Goal: Task Accomplishment & Management: Manage account settings

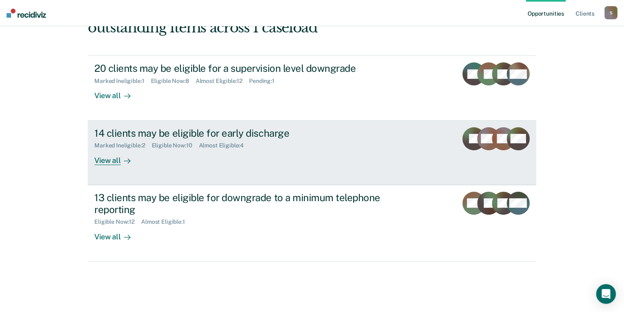
scroll to position [164, 0]
click at [115, 165] on div "View all" at bounding box center [117, 157] width 46 height 16
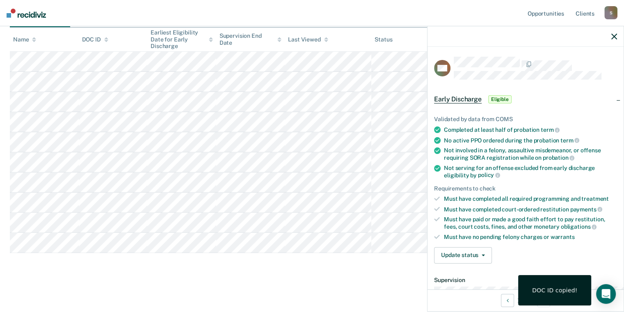
scroll to position [164, 0]
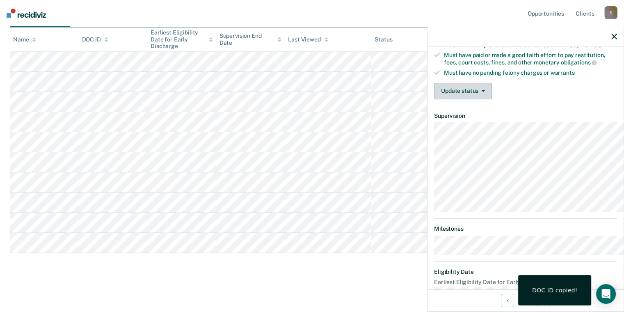
click at [434, 99] on button "Update status" at bounding box center [463, 91] width 58 height 16
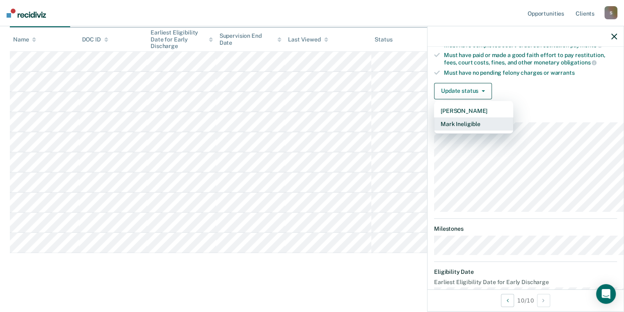
click at [434, 130] on button "Mark Ineligible" at bounding box center [473, 123] width 79 height 13
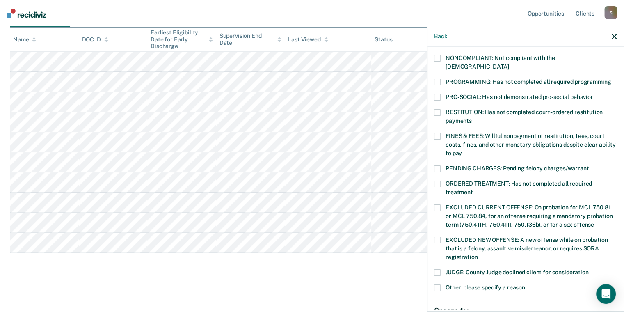
click at [434, 85] on span at bounding box center [437, 82] width 7 height 7
click at [611, 79] on input "PROGRAMMING: Has not completed all required programming" at bounding box center [611, 79] width 0 height 0
click at [434, 140] on span at bounding box center [437, 136] width 7 height 7
click at [462, 150] on input "FINES & FEES: Willful nonpayment of restitution, fees, court costs, fines, and …" at bounding box center [462, 150] width 0 height 0
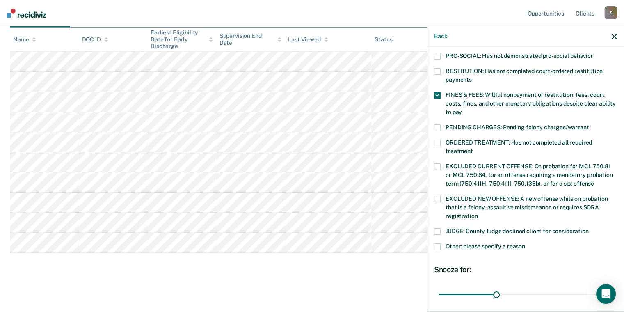
click at [434, 131] on span at bounding box center [437, 127] width 7 height 7
click at [589, 124] on input "PENDING CHARGES: Pending felony charges/warrant" at bounding box center [589, 124] width 0 height 0
click at [434, 157] on label "ORDERED TREATMENT: Has not completed all required treatment" at bounding box center [525, 148] width 183 height 17
click at [473, 148] on input "ORDERED TREATMENT: Has not completed all required treatment" at bounding box center [473, 148] width 0 height 0
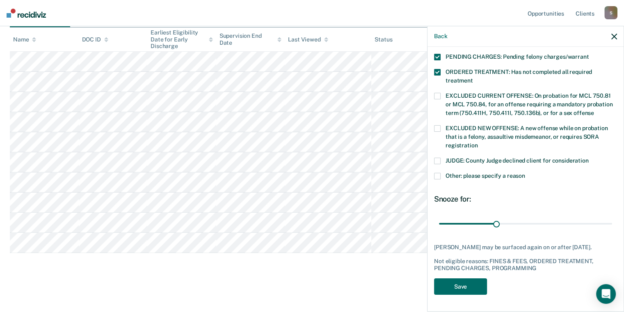
scroll to position [356, 0]
click at [428, 147] on div "AB Which of the following requirements has Anthony Barrett not met? CHILD ABUSE…" at bounding box center [526, 178] width 196 height 263
click at [434, 173] on span at bounding box center [437, 176] width 7 height 7
click at [525, 173] on input "Other: please specify a reason" at bounding box center [525, 173] width 0 height 0
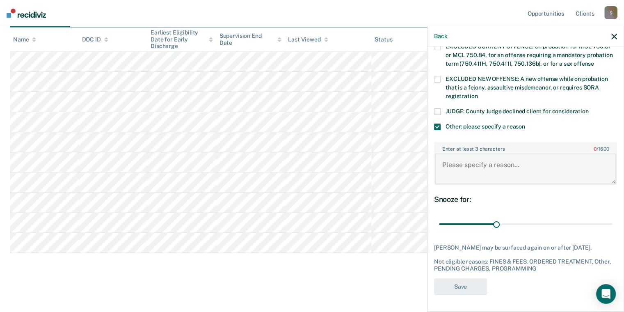
click at [435, 184] on textarea "Enter at least 3 characters 0 / 1600" at bounding box center [525, 168] width 181 height 30
click at [441, 184] on textarea "Enter at least 3 characters 0 / 1600" at bounding box center [525, 168] width 181 height 30
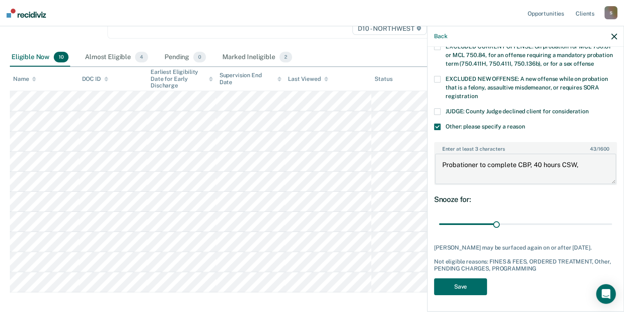
click at [573, 184] on textarea "Probationer to complete CBP, 40 hours CSW," at bounding box center [525, 168] width 181 height 30
click at [574, 184] on textarea "Probationer to complete CBP, 40 hours CSW," at bounding box center [525, 168] width 181 height 30
click at [450, 184] on textarea "Probationer to complete CBP, 40 hours CSW, court ordered fees and fines owed $2…" at bounding box center [525, 168] width 181 height 30
type textarea "Probationer needs to complete CBP, 40 hours CSW, court ordered fees and fines o…"
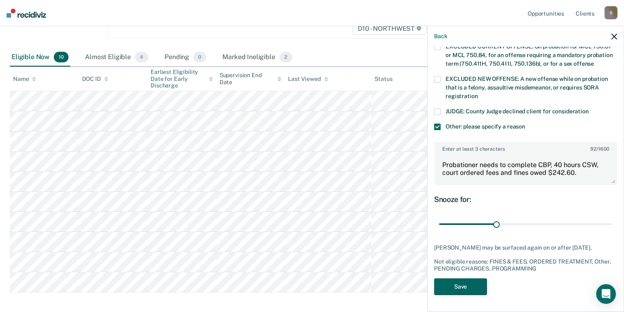
click at [435, 281] on button "Save" at bounding box center [460, 286] width 53 height 17
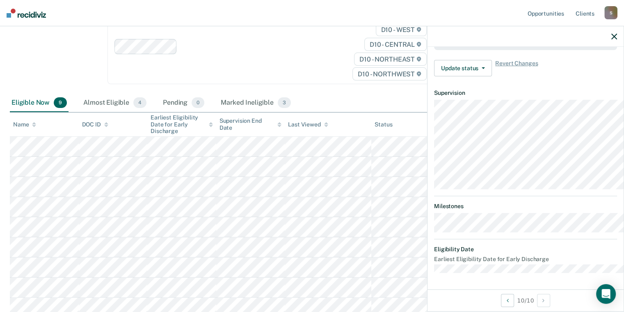
scroll to position [34, 0]
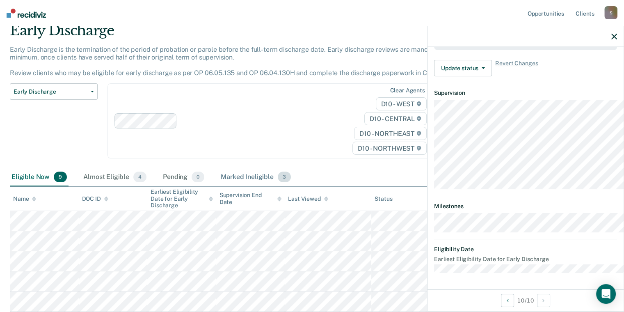
click at [293, 186] on div "Marked Ineligible 3" at bounding box center [255, 177] width 73 height 18
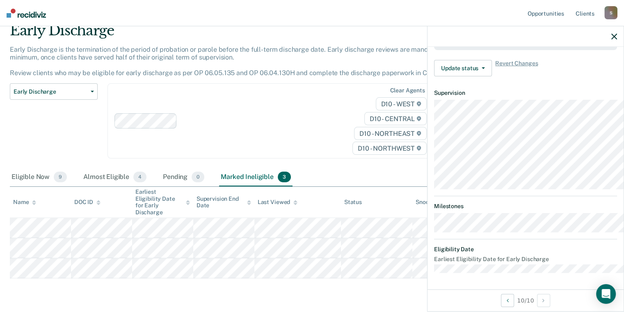
click at [291, 182] on span "3" at bounding box center [284, 177] width 13 height 11
click at [293, 186] on div "Marked Ineligible 3" at bounding box center [255, 177] width 73 height 18
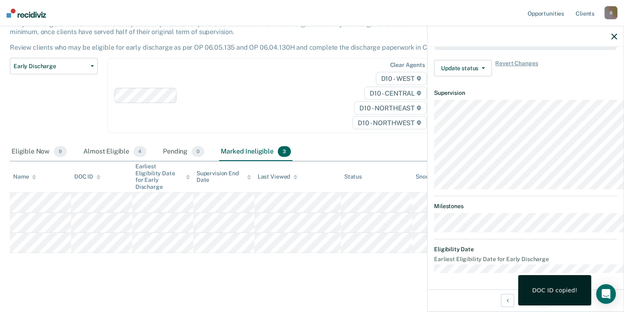
scroll to position [118, 0]
click at [67, 157] on span "9" at bounding box center [60, 151] width 13 height 11
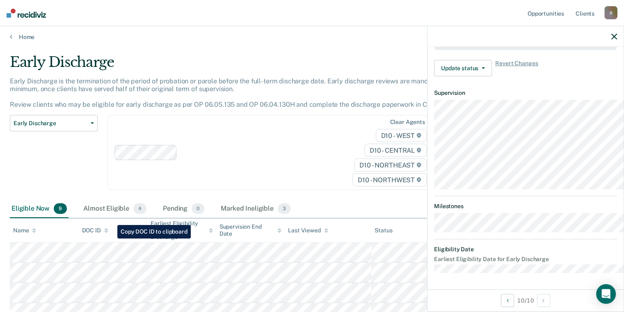
scroll to position [0, 0]
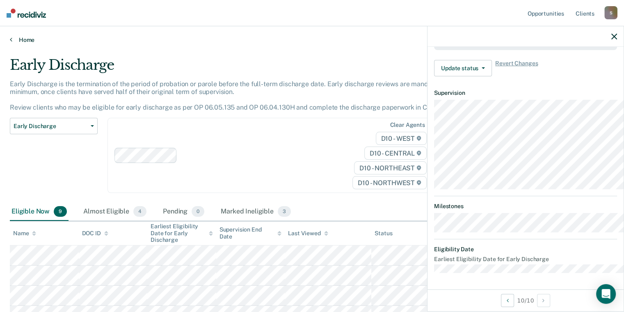
click at [12, 43] on icon at bounding box center [11, 39] width 2 height 7
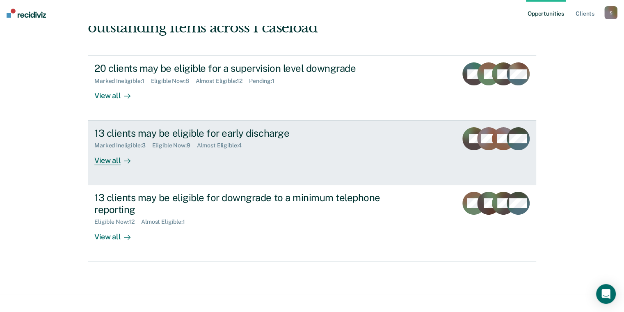
scroll to position [123, 0]
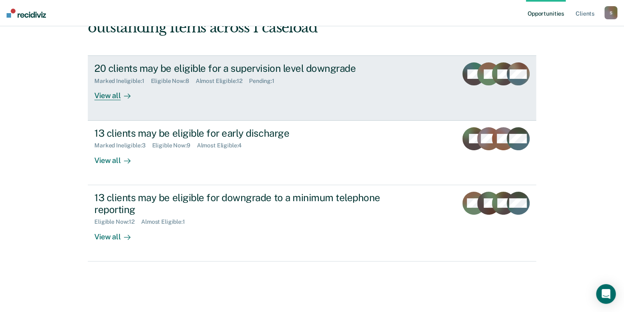
click at [223, 85] on div "Marked Ineligible : 1 Eligible Now : 8 Almost Eligible : 12 Pending : 1" at bounding box center [238, 79] width 288 height 10
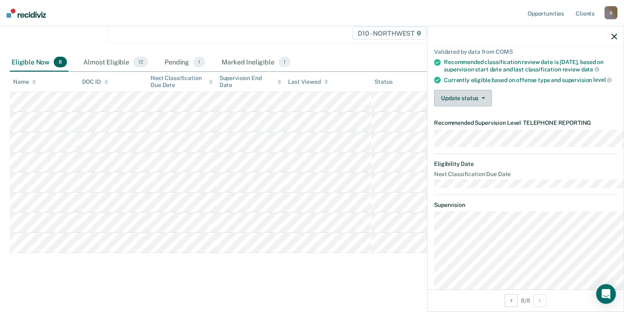
scroll to position [82, 0]
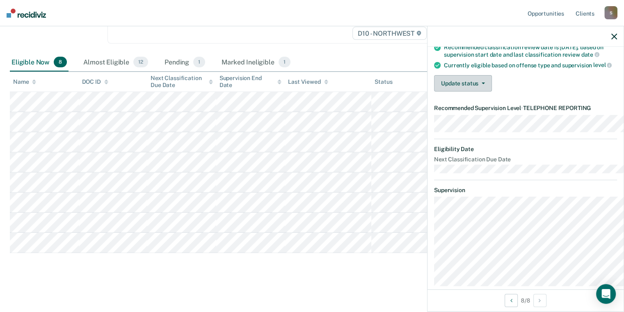
click at [446, 91] on button "Update status" at bounding box center [463, 83] width 58 height 16
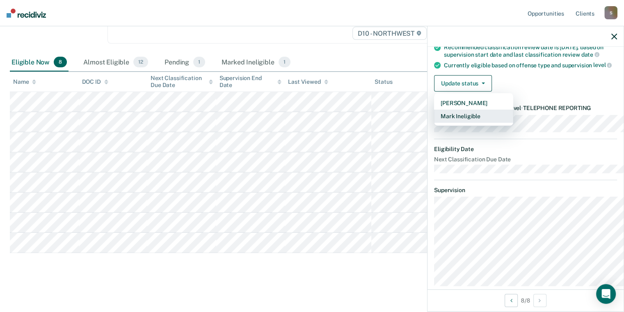
click at [434, 123] on button "Mark Ineligible" at bounding box center [473, 116] width 79 height 13
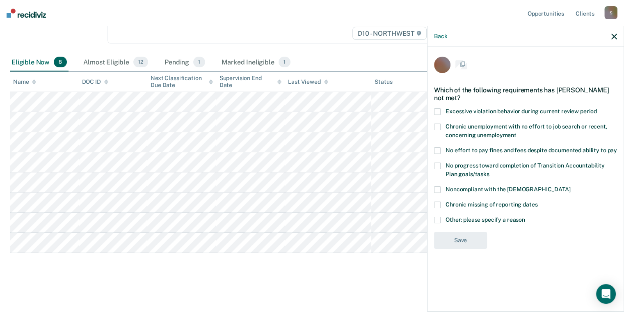
scroll to position [14, 0]
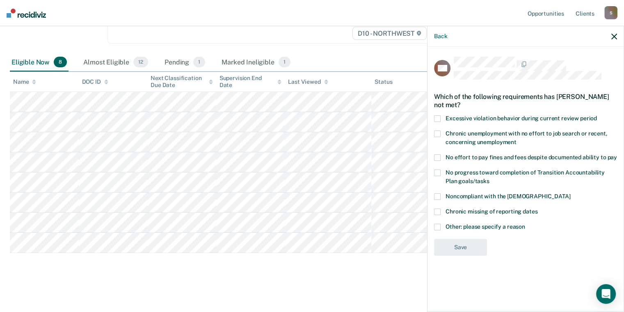
click at [190, 263] on div "Classification Review This alert helps staff identify clients due or overdue fo…" at bounding box center [312, 87] width 604 height 377
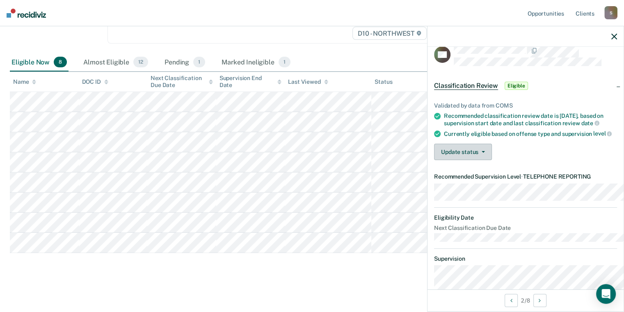
click at [478, 153] on span "button" at bounding box center [481, 152] width 7 height 2
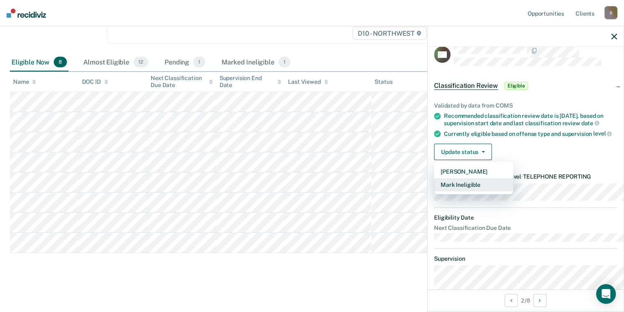
click at [434, 191] on button "Mark Ineligible" at bounding box center [473, 184] width 79 height 13
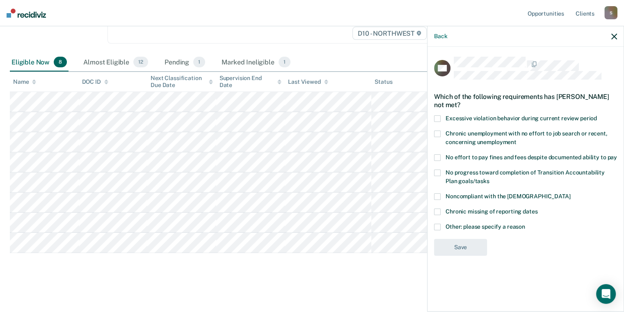
click at [434, 200] on span at bounding box center [437, 196] width 7 height 7
click at [570, 193] on input "Noncompliant with the [DEMOGRAPHIC_DATA]" at bounding box center [570, 193] width 0 height 0
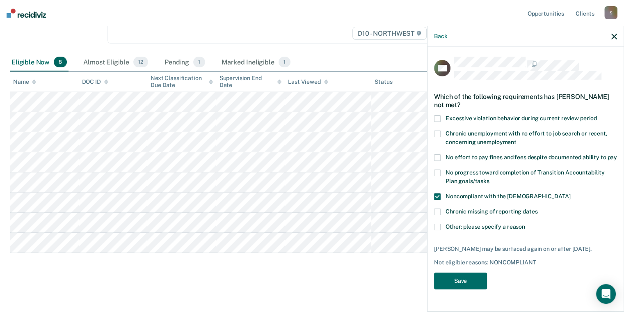
scroll to position [56, 0]
click at [434, 193] on span at bounding box center [437, 196] width 7 height 7
click at [570, 193] on input "Noncompliant with the [DEMOGRAPHIC_DATA]" at bounding box center [570, 193] width 0 height 0
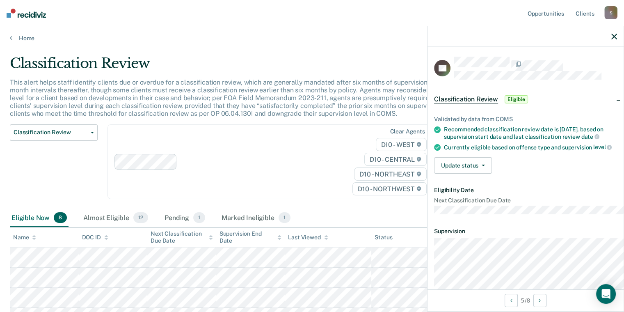
scroll to position [0, 0]
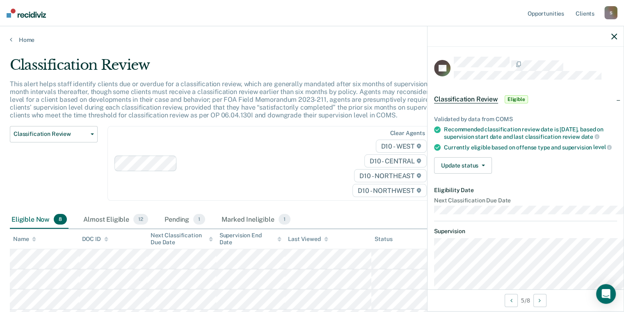
click at [11, 43] on div "Home" at bounding box center [312, 34] width 624 height 17
click at [7, 43] on div "Home" at bounding box center [312, 34] width 624 height 17
click at [11, 43] on div "Home" at bounding box center [312, 34] width 624 height 17
click at [12, 43] on icon at bounding box center [11, 39] width 2 height 7
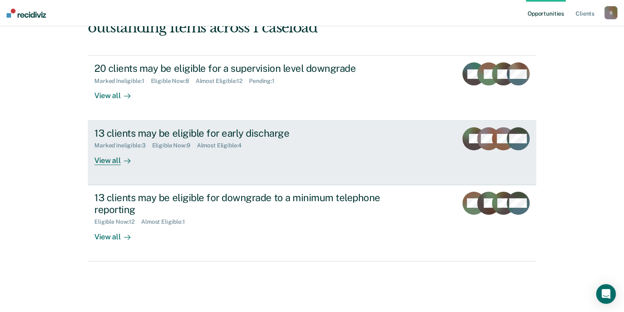
scroll to position [165, 0]
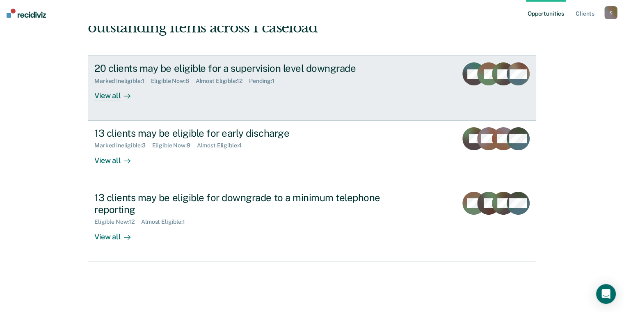
click at [112, 101] on div "View all" at bounding box center [117, 93] width 46 height 16
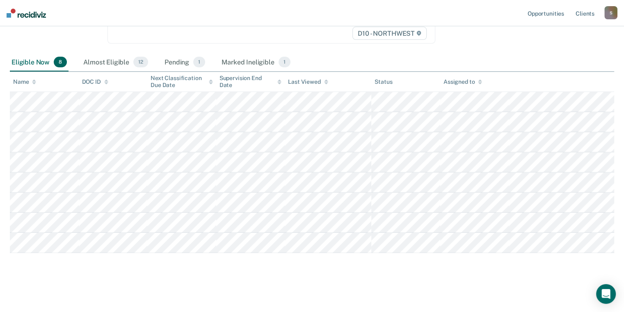
scroll to position [178, 0]
click at [150, 71] on div "Almost Eligible 12" at bounding box center [116, 62] width 68 height 18
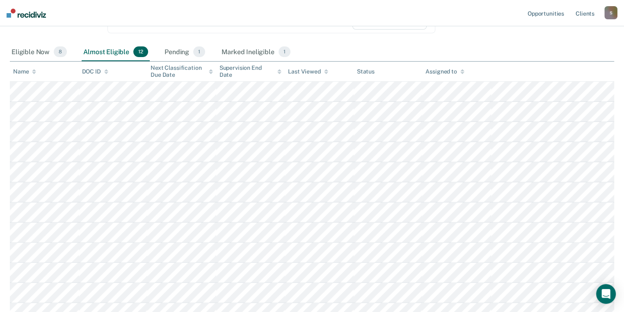
scroll to position [167, 0]
click at [207, 62] on div "Pending 1" at bounding box center [185, 52] width 44 height 18
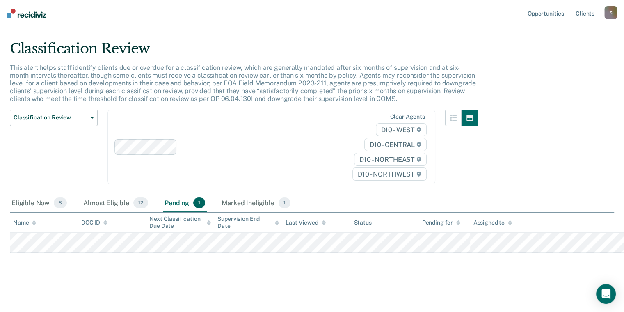
scroll to position [108, 0]
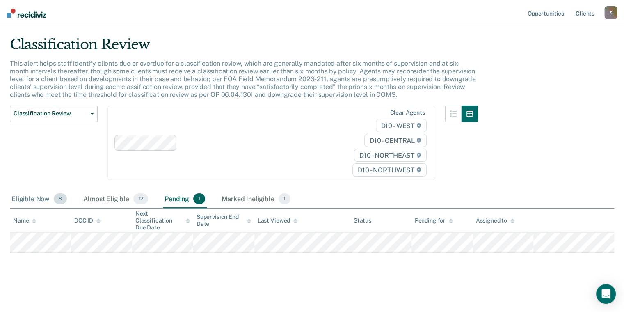
click at [46, 190] on div "Eligible Now 8" at bounding box center [39, 199] width 59 height 18
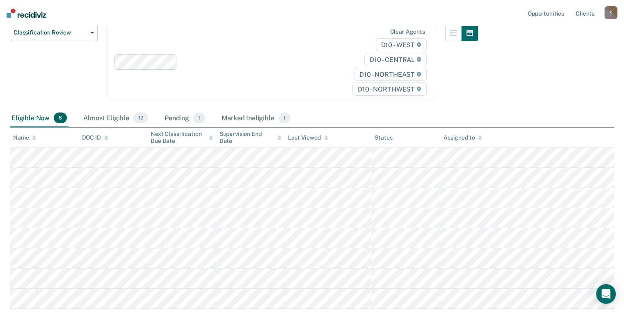
scroll to position [26, 0]
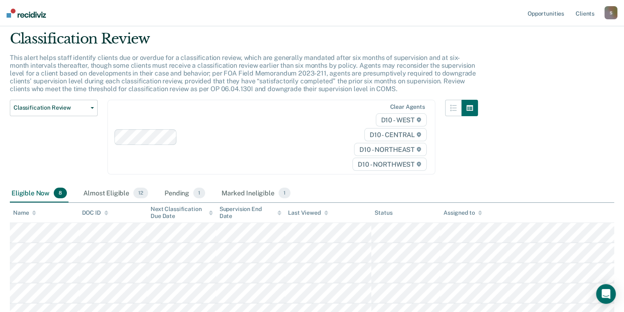
click at [44, 202] on div "Eligible Now 8" at bounding box center [39, 193] width 59 height 18
click at [84, 111] on span "Classification Review" at bounding box center [51, 107] width 74 height 7
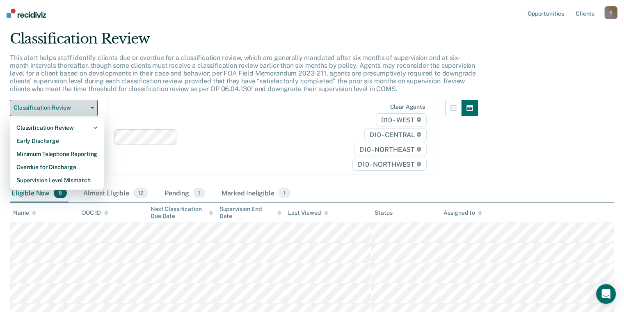
click at [87, 111] on span "Classification Review" at bounding box center [51, 107] width 74 height 7
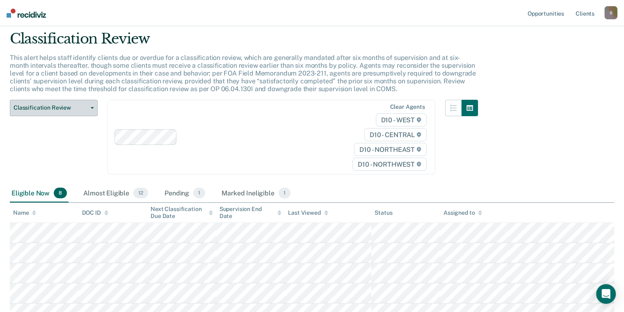
click at [87, 111] on span "Classification Review" at bounding box center [51, 107] width 74 height 7
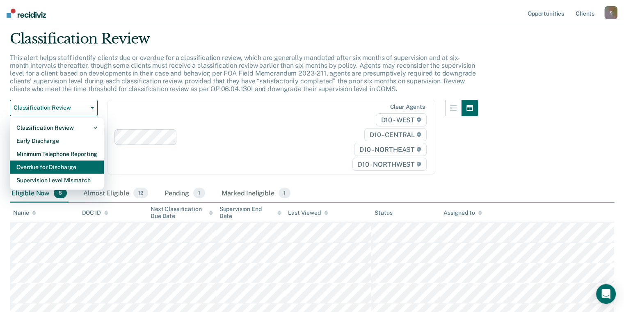
click at [64, 174] on div "Overdue for Discharge" at bounding box center [56, 166] width 81 height 13
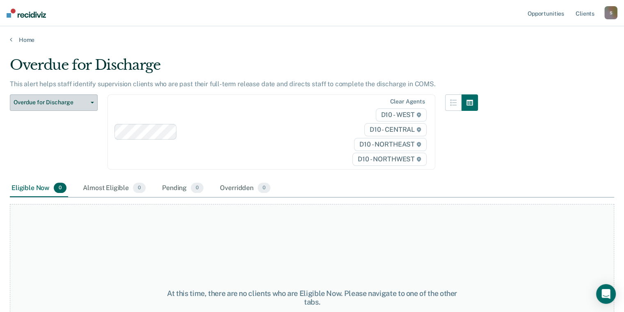
click at [82, 106] on span "Overdue for Discharge" at bounding box center [51, 102] width 74 height 7
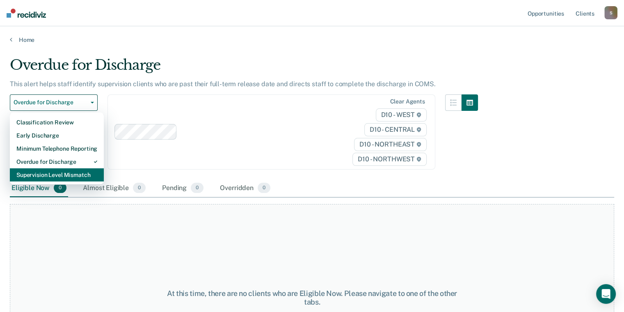
click at [82, 181] on div "Supervision Level Mismatch" at bounding box center [56, 174] width 81 height 13
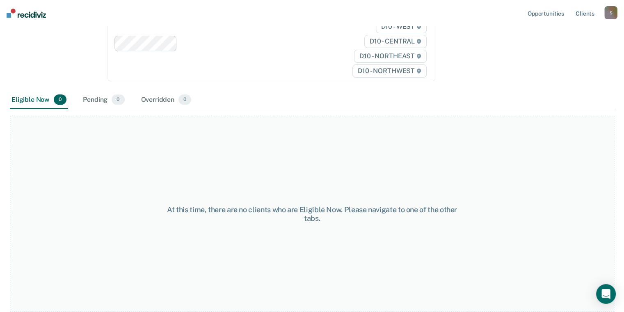
scroll to position [82, 0]
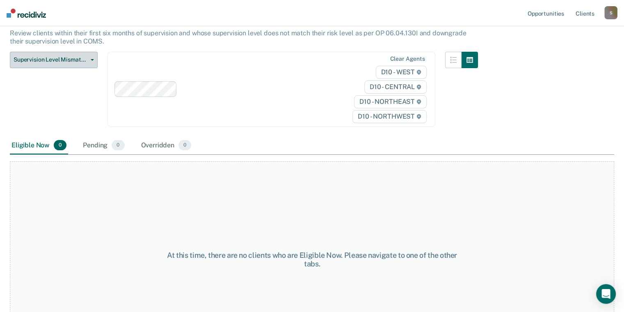
click at [83, 63] on span "Supervision Level Mismatch" at bounding box center [51, 59] width 74 height 7
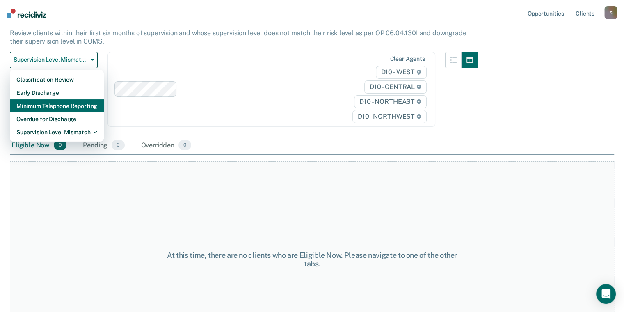
click at [79, 112] on div "Minimum Telephone Reporting" at bounding box center [56, 105] width 81 height 13
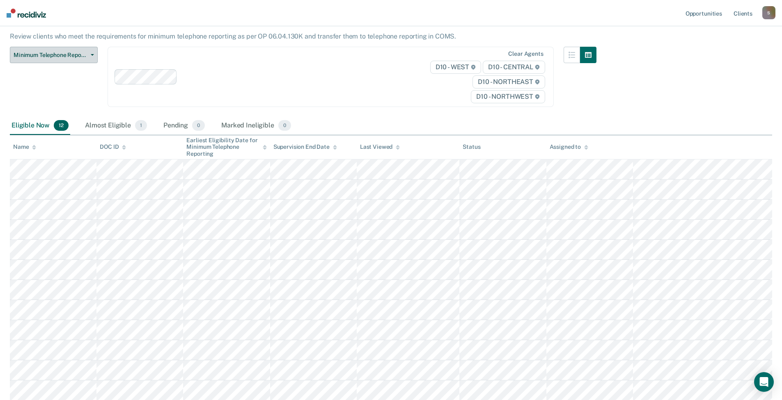
scroll to position [107, 0]
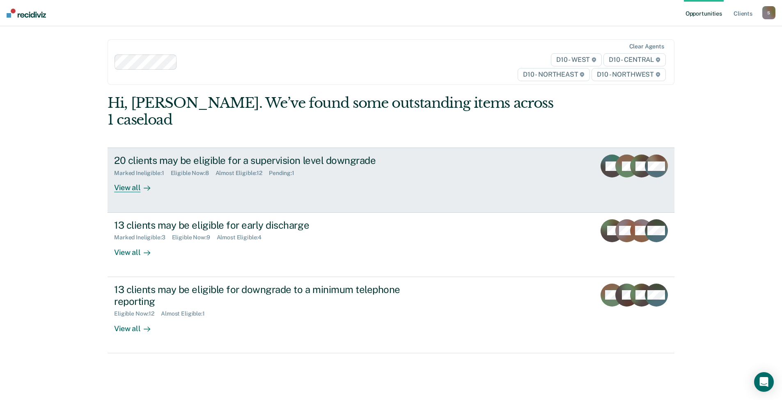
scroll to position [122, 0]
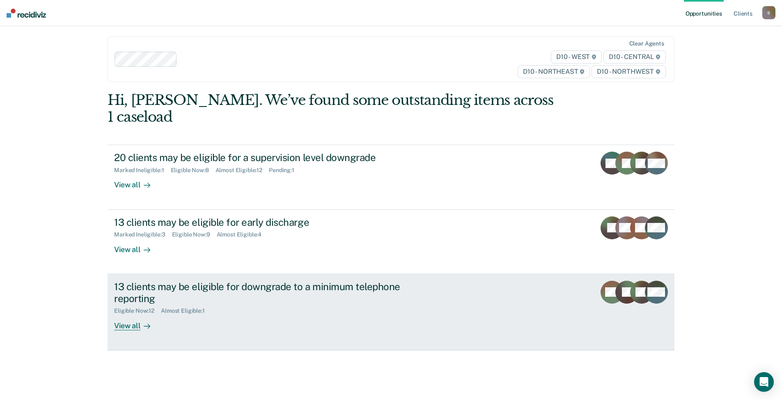
click at [126, 315] on div "View all" at bounding box center [137, 323] width 46 height 16
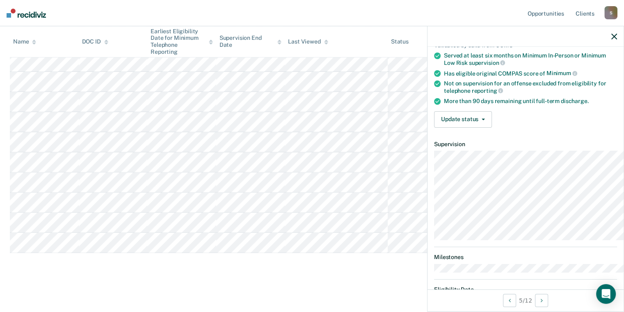
scroll to position [82, 0]
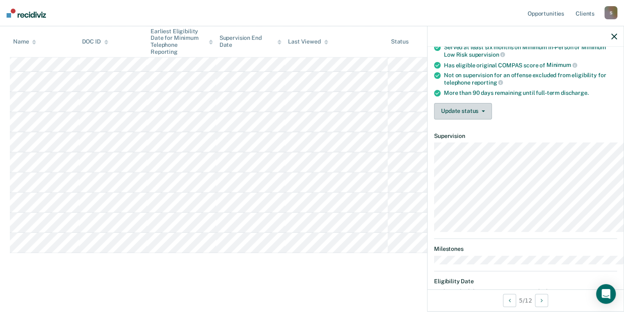
click at [443, 119] on button "Update status" at bounding box center [463, 111] width 58 height 16
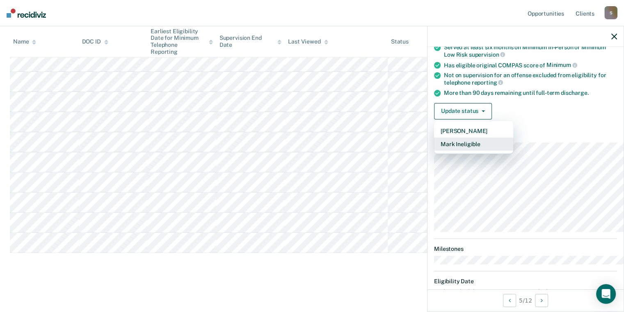
click at [434, 151] on button "Mark Ineligible" at bounding box center [473, 143] width 79 height 13
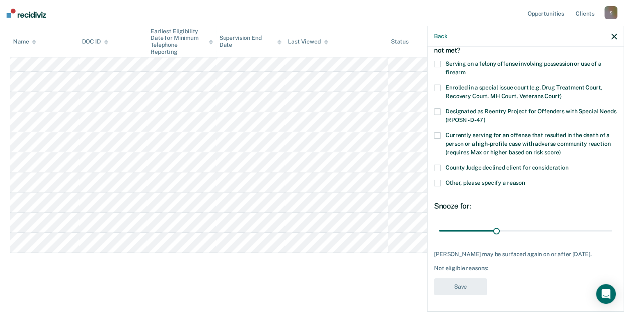
click at [434, 172] on label "County Judge declined client for consideration" at bounding box center [525, 169] width 183 height 9
click at [569, 165] on input "County Judge declined client for consideration" at bounding box center [569, 165] width 0 height 0
click at [434, 188] on label "Other, please specify a reason" at bounding box center [525, 184] width 183 height 9
click at [525, 180] on input "Other, please specify a reason" at bounding box center [525, 180] width 0 height 0
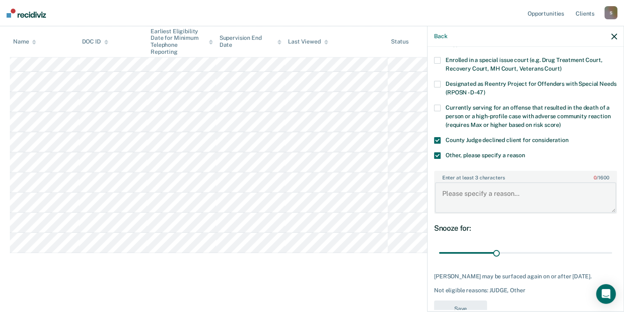
click at [435, 213] on textarea "Enter at least 3 characters 0 / 1600" at bounding box center [525, 197] width 181 height 30
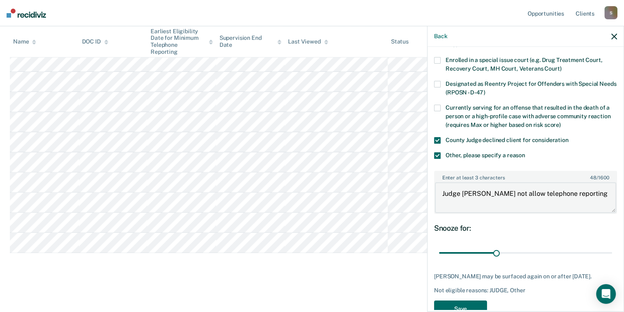
click at [435, 213] on textarea "Judge [PERSON_NAME] not allow telephone reporting" at bounding box center [525, 197] width 181 height 30
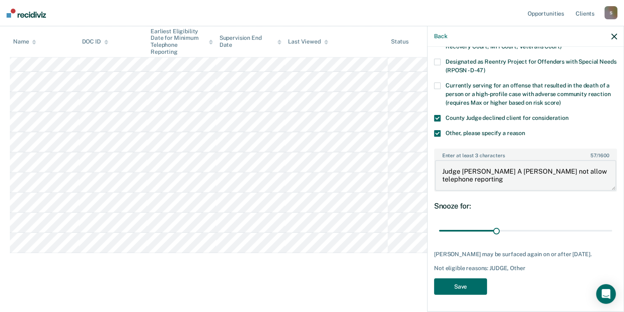
scroll to position [164, 0]
click at [487, 160] on textarea "Judge [PERSON_NAME] A [PERSON_NAME] not allow telephone reporting" at bounding box center [525, 175] width 181 height 30
click at [439, 167] on textarea "Judge [PERSON_NAME] does not allow telephone reporting" at bounding box center [525, 175] width 181 height 30
type textarea "Judge [PERSON_NAME] does not allow telephone reporting."
click at [434, 295] on button "Save" at bounding box center [460, 286] width 53 height 17
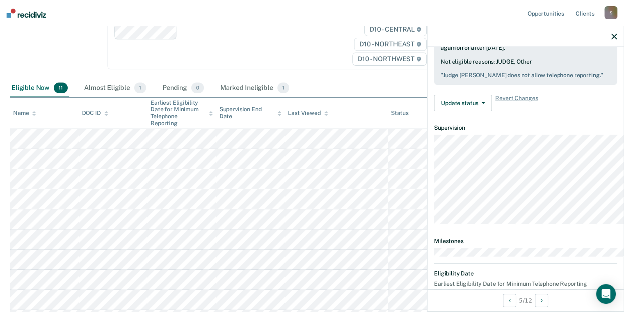
scroll to position [4, 0]
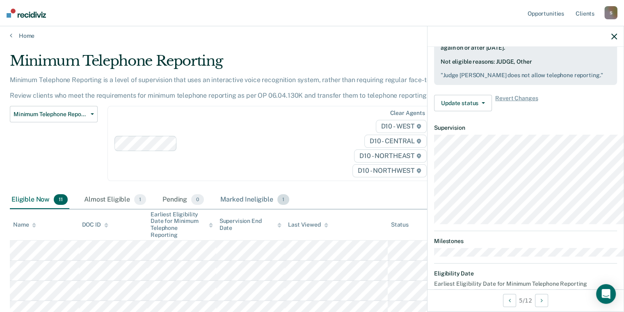
click at [291, 209] on div "Marked Ineligible 1" at bounding box center [255, 200] width 72 height 18
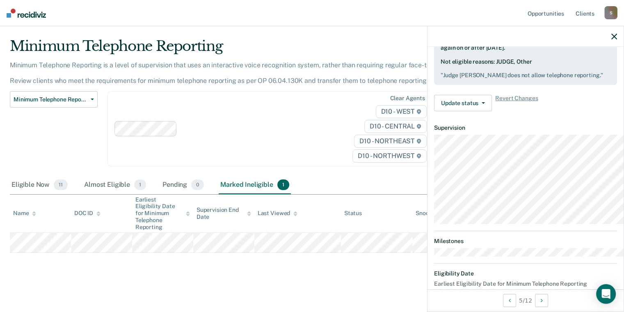
scroll to position [125, 0]
click at [467, 85] on div "Marked ineligible by [EMAIL_ADDRESS][US_STATE][DOMAIN_NAME] on [DATE]. [PERSON_…" at bounding box center [525, 54] width 183 height 61
click at [441, 79] on pre "" Judge [PERSON_NAME] does not allow telephone reporting. "" at bounding box center [526, 75] width 170 height 7
drag, startPoint x: 402, startPoint y: 128, endPoint x: 512, endPoint y: 139, distance: 110.9
click at [512, 85] on div "Marked ineligible by [EMAIL_ADDRESS][US_STATE][DOMAIN_NAME] on [DATE]. [PERSON_…" at bounding box center [525, 54] width 183 height 61
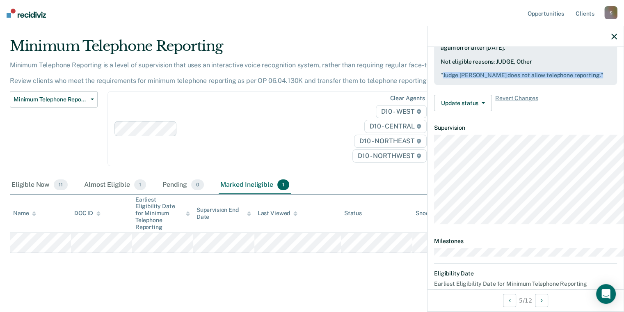
drag, startPoint x: 398, startPoint y: 123, endPoint x: 485, endPoint y: 133, distance: 86.7
click at [485, 79] on pre "" Judge [PERSON_NAME] does not allow telephone reporting. "" at bounding box center [526, 75] width 170 height 7
drag, startPoint x: 485, startPoint y: 133, endPoint x: 427, endPoint y: 119, distance: 59.1
copy pre "Judge [PERSON_NAME] does not allow telephone reporting. ""
click at [45, 176] on div "Eligible Now 11" at bounding box center [39, 185] width 59 height 18
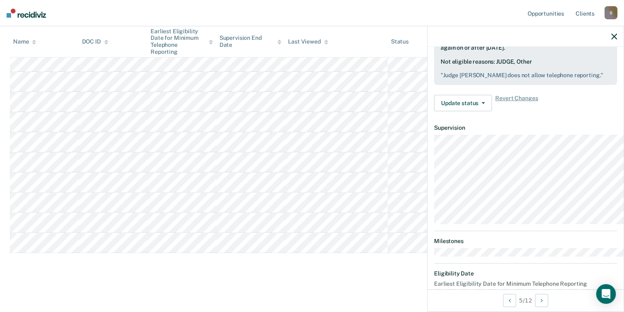
scroll to position [62, 0]
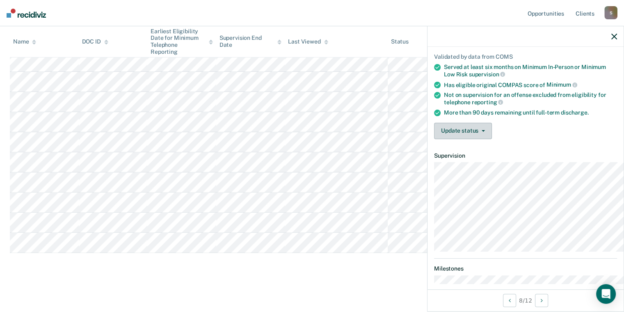
click at [434, 139] on button "Update status" at bounding box center [463, 131] width 58 height 16
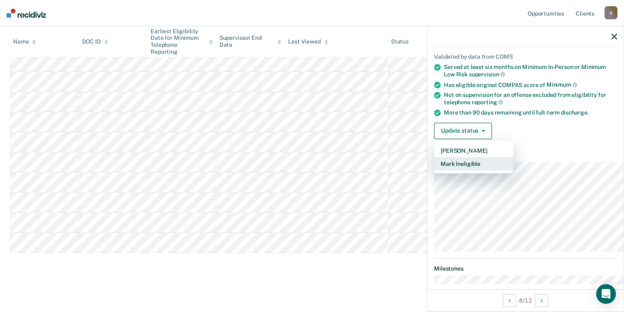
click at [434, 170] on button "Mark Ineligible" at bounding box center [473, 163] width 79 height 13
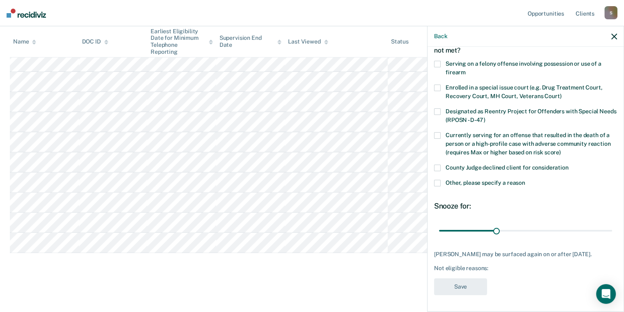
click at [434, 186] on span at bounding box center [437, 183] width 7 height 7
click at [525, 180] on input "Other, please specify a reason" at bounding box center [525, 180] width 0 height 0
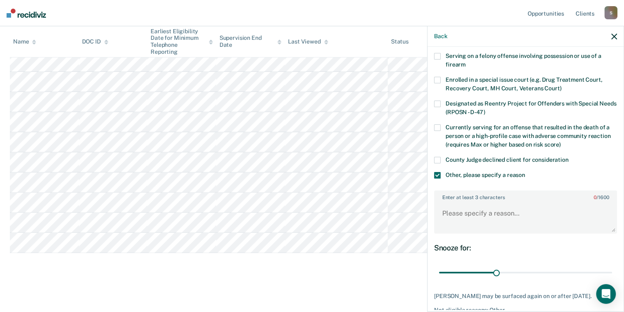
click at [434, 165] on label "County Judge declined client for consideration" at bounding box center [525, 161] width 183 height 9
click at [569, 157] on input "County Judge declined client for consideration" at bounding box center [569, 157] width 0 height 0
drag, startPoint x: 400, startPoint y: 261, endPoint x: 400, endPoint y: 255, distance: 5.7
click at [435, 232] on textarea "Enter at least 3 characters 0 / 1600" at bounding box center [525, 217] width 181 height 30
paste textarea "Judge [PERSON_NAME] does not allow telephone reporting.""
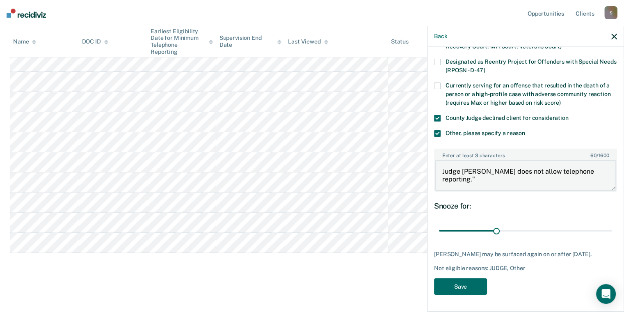
scroll to position [144, 0]
click at [438, 189] on textarea "Judge [PERSON_NAME] does not allow telephone reporting."" at bounding box center [525, 175] width 181 height 30
type textarea "Judge [PERSON_NAME] does not allow telephone reporting."
click at [434, 283] on button "Save" at bounding box center [460, 286] width 53 height 17
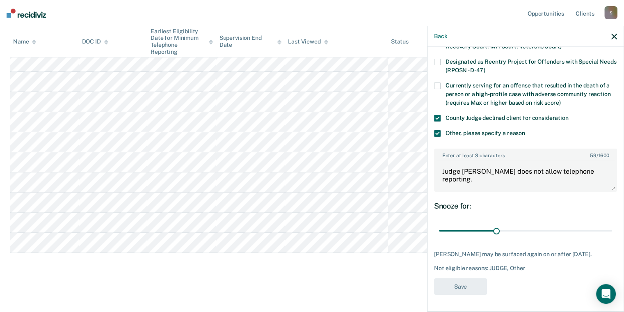
scroll to position [311, 0]
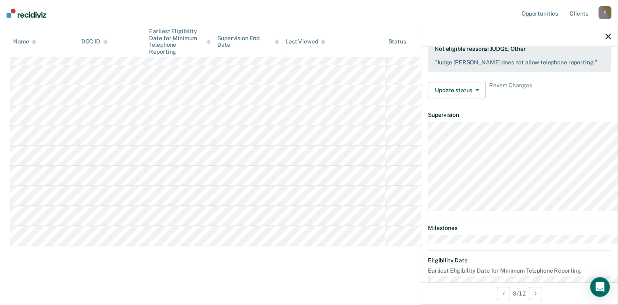
click at [434, 66] on pre "" Judge [PERSON_NAME] does not allow telephone reporting. "" at bounding box center [519, 62] width 170 height 7
drag, startPoint x: 392, startPoint y: 113, endPoint x: 447, endPoint y: 120, distance: 55.1
click at [447, 66] on pre "" Judge [PERSON_NAME] does not allow telephone reporting. "" at bounding box center [519, 62] width 170 height 7
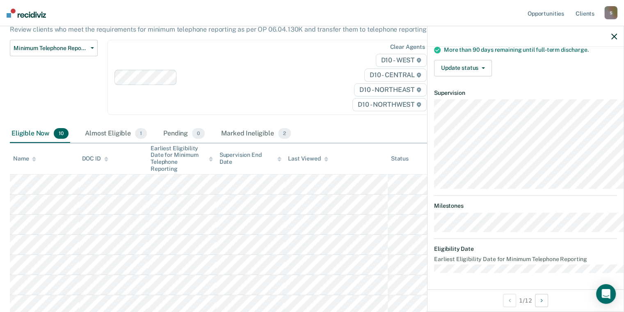
scroll to position [64, 0]
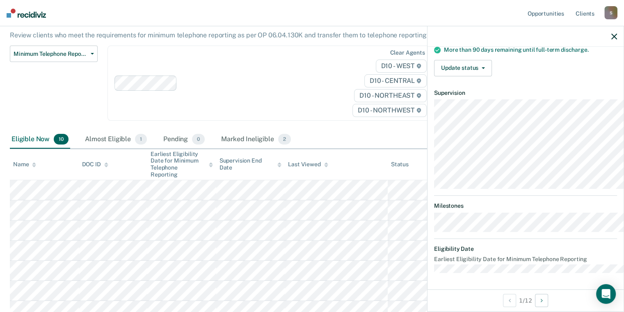
click at [612, 39] on icon "button" at bounding box center [614, 37] width 6 height 6
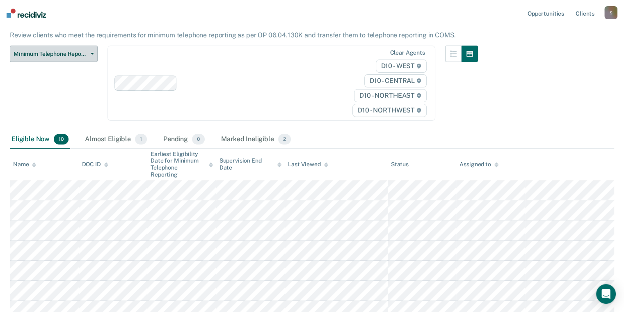
click at [97, 62] on button "Minimum Telephone Reporting" at bounding box center [54, 54] width 88 height 16
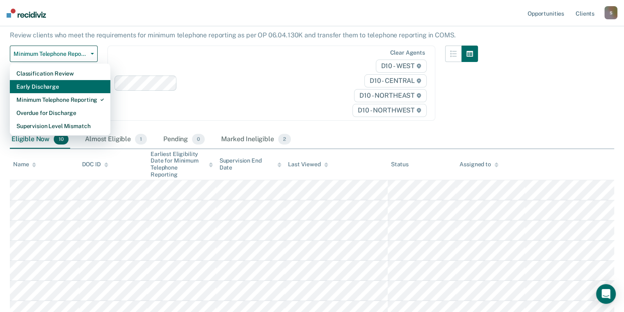
click at [53, 93] on div "Early Discharge" at bounding box center [59, 86] width 87 height 13
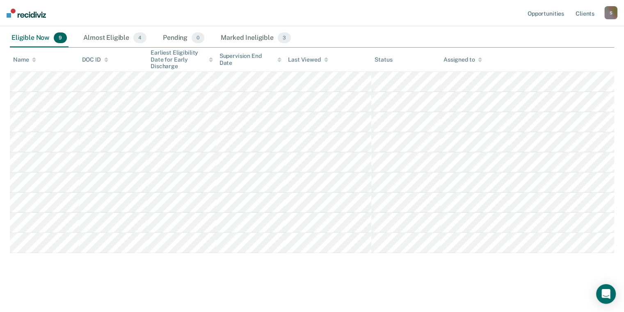
scroll to position [281, 0]
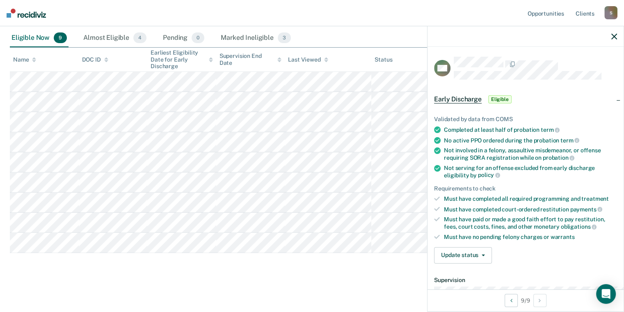
click at [488, 103] on span "Eligible" at bounding box center [499, 99] width 23 height 8
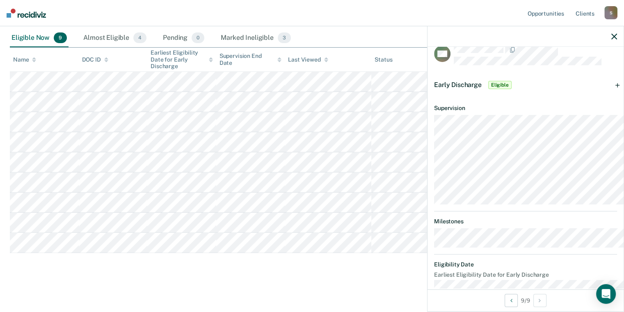
scroll to position [0, 0]
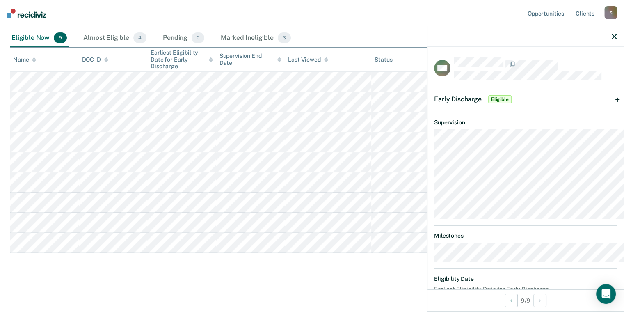
click at [488, 103] on span "Eligible" at bounding box center [499, 99] width 23 height 8
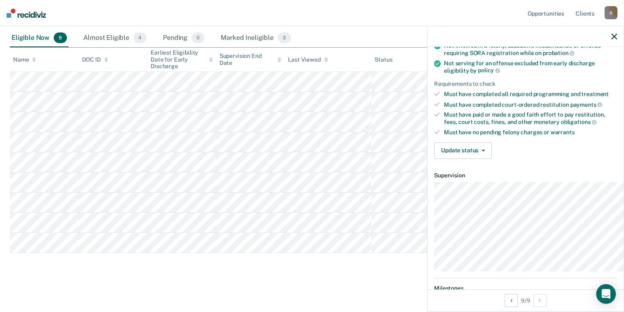
scroll to position [123, 0]
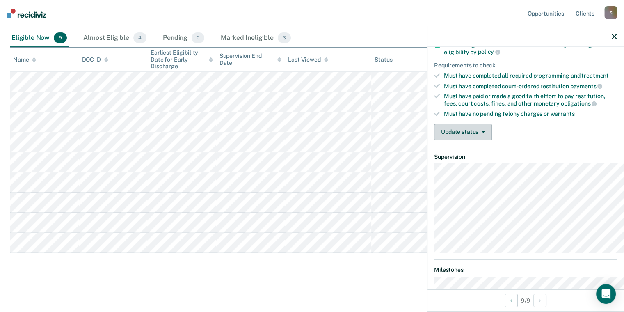
click at [448, 140] on button "Update status" at bounding box center [463, 132] width 58 height 16
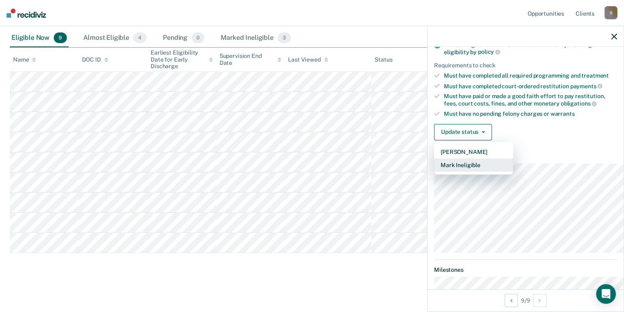
click at [435, 172] on button "Mark Ineligible" at bounding box center [473, 164] width 79 height 13
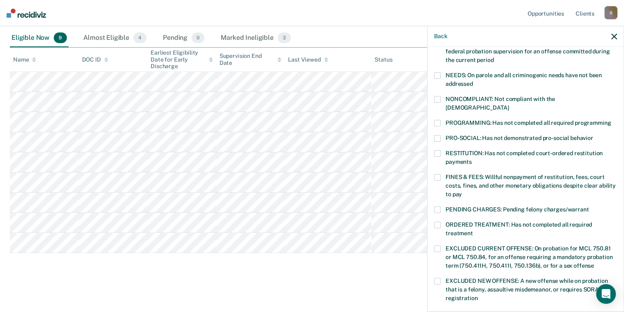
click at [434, 126] on span at bounding box center [437, 123] width 7 height 7
click at [611, 120] on input "PROGRAMMING: Has not completed all required programming" at bounding box center [611, 120] width 0 height 0
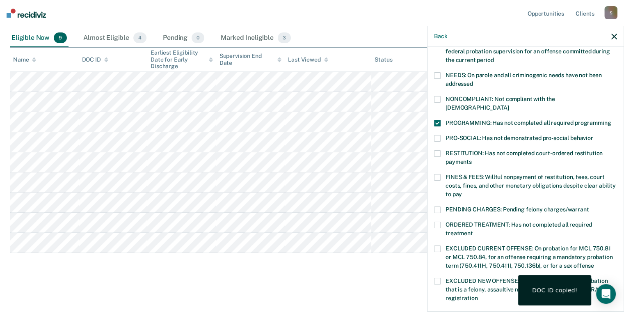
click at [434, 126] on span at bounding box center [437, 123] width 7 height 7
click at [611, 120] on input "PROGRAMMING: Has not completed all required programming" at bounding box center [611, 120] width 0 height 0
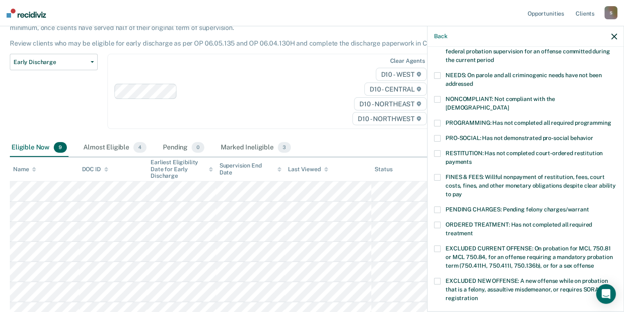
scroll to position [0, 0]
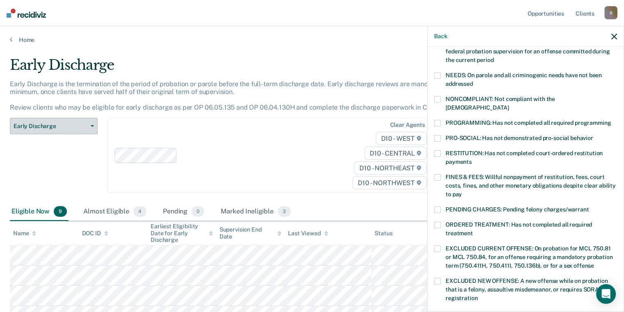
click at [93, 127] on span "button" at bounding box center [90, 126] width 7 height 2
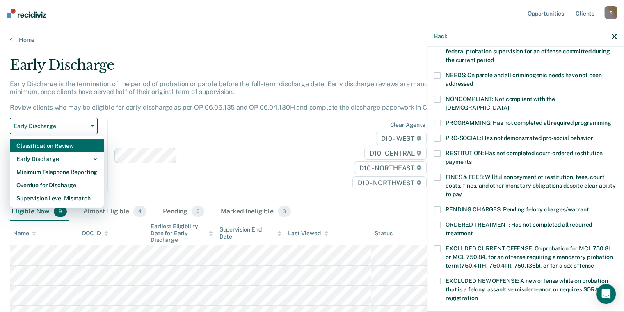
click at [75, 152] on div "Classification Review" at bounding box center [56, 145] width 81 height 13
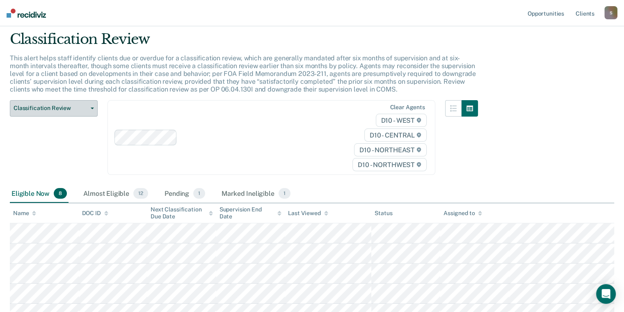
scroll to position [14, 0]
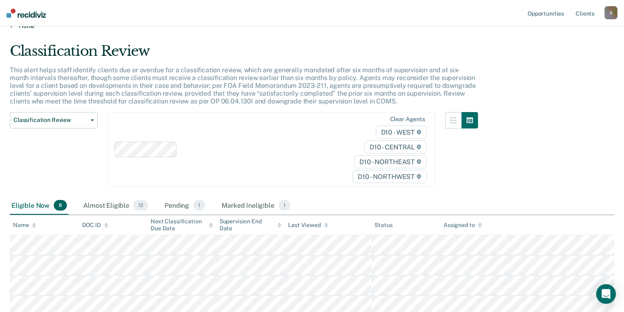
click at [34, 30] on link "Home" at bounding box center [312, 25] width 604 height 7
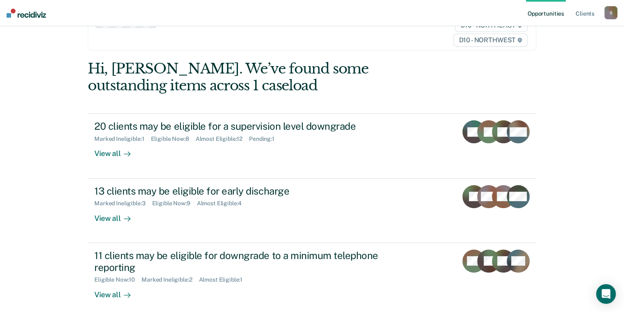
scroll to position [123, 0]
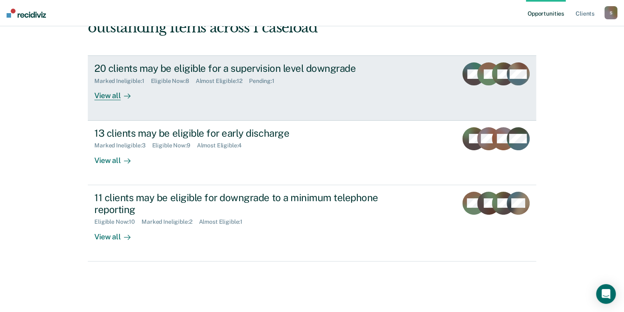
click at [123, 101] on div "View all" at bounding box center [117, 93] width 46 height 16
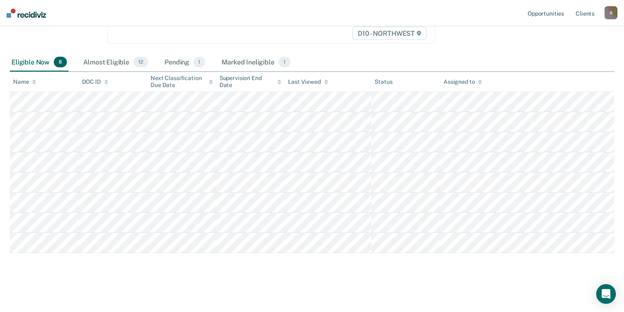
scroll to position [219, 0]
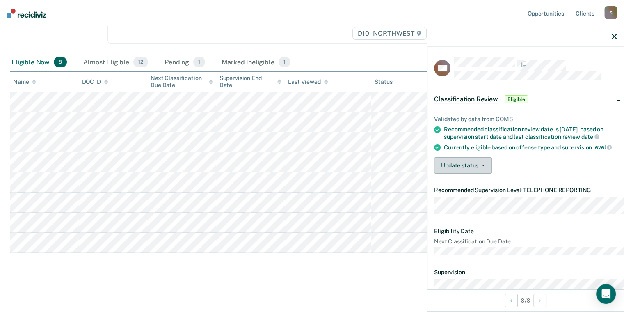
click at [437, 174] on button "Update status" at bounding box center [463, 165] width 58 height 16
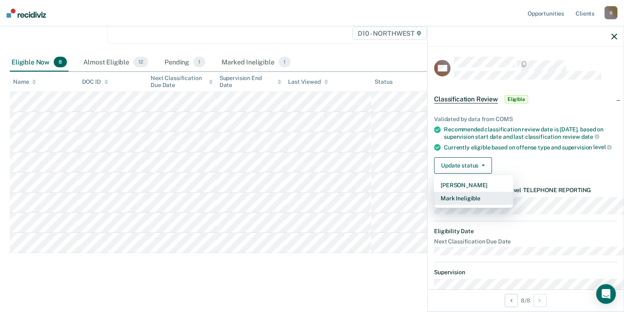
click at [434, 205] on button "Mark Ineligible" at bounding box center [473, 198] width 79 height 13
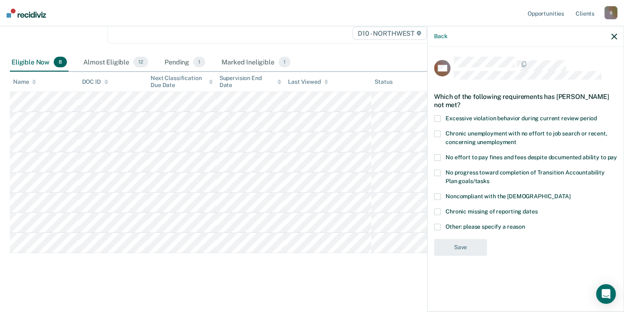
scroll to position [14, 0]
click at [434, 137] on span at bounding box center [437, 133] width 7 height 7
click at [517, 139] on input "Chronic unemployment with no effort to job search or recent, concerning unemplo…" at bounding box center [517, 139] width 0 height 0
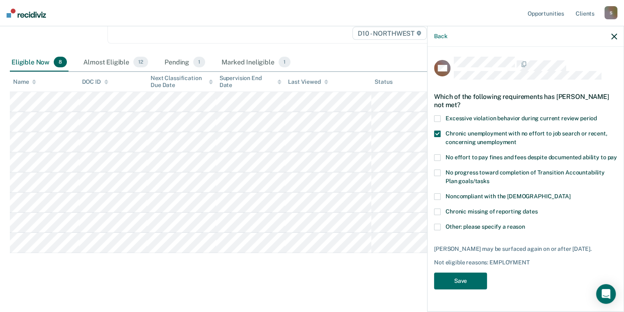
scroll to position [55, 0]
click at [434, 193] on span at bounding box center [437, 196] width 7 height 7
click at [570, 193] on input "Noncompliant with the [DEMOGRAPHIC_DATA]" at bounding box center [570, 193] width 0 height 0
click at [434, 224] on span at bounding box center [437, 227] width 7 height 7
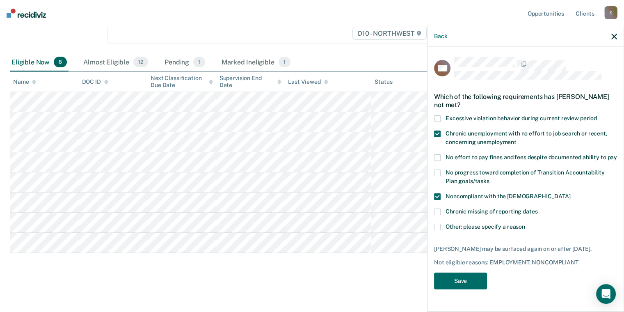
click at [525, 224] on input "Other: please specify a reason" at bounding box center [525, 224] width 0 height 0
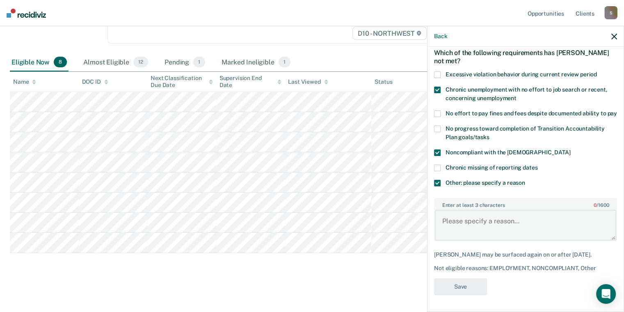
click at [435, 240] on textarea "Enter at least 3 characters 0 / 1600" at bounding box center [525, 225] width 181 height 30
click at [519, 240] on textarea "No payments towards cost and f" at bounding box center [525, 225] width 181 height 30
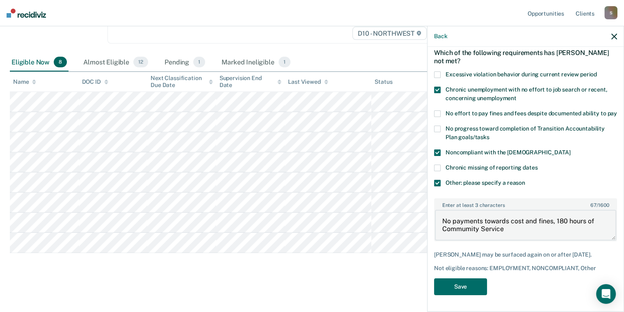
click at [476, 240] on textarea "No payments towards cost and fines, 180 hours of Commumity Service" at bounding box center [525, 225] width 181 height 30
click at [446, 240] on textarea "No payments towards cost and fines, 180 hours of Commumity Service verification…" at bounding box center [525, 225] width 181 height 30
type textarea "No payments towards cost and fines, 180 hours of Commumity Service verification…"
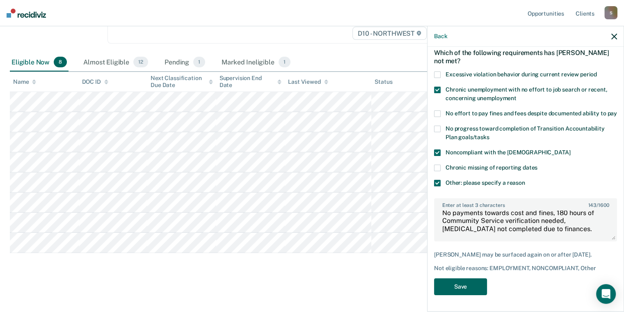
click at [434, 284] on button "Save" at bounding box center [460, 286] width 53 height 17
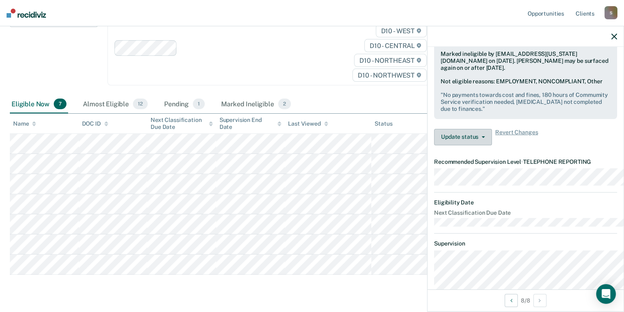
scroll to position [74, 0]
